Goal: Transaction & Acquisition: Purchase product/service

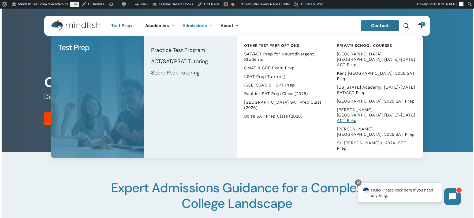
click at [357, 107] on span "[PERSON_NAME][GEOGRAPHIC_DATA]: [DATE]-[DATE] ACT Prep" at bounding box center [376, 115] width 79 height 16
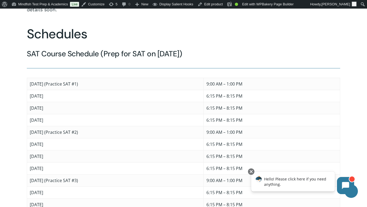
click at [220, 44] on div "Schedules SAT Course Schedule (Prep for SAT on 3/14/26) Saturday, January 10 (P…" at bounding box center [183, 124] width 313 height 197
